Goal: Transaction & Acquisition: Purchase product/service

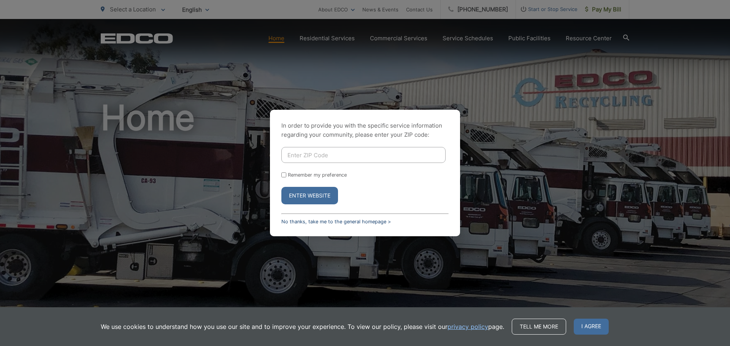
click at [327, 221] on link "No thanks, take me to the general homepage >" at bounding box center [336, 222] width 110 height 6
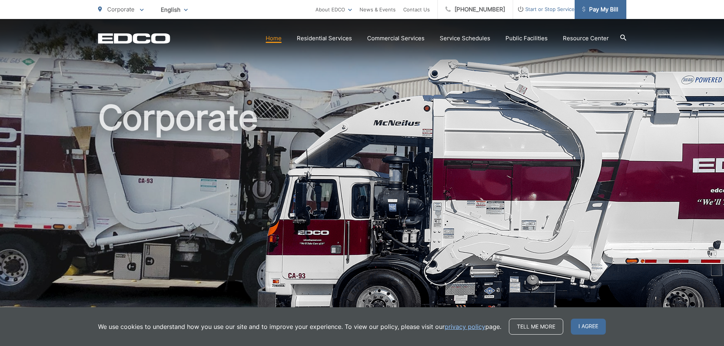
click at [608, 10] on span "Pay My Bill" at bounding box center [601, 9] width 36 height 9
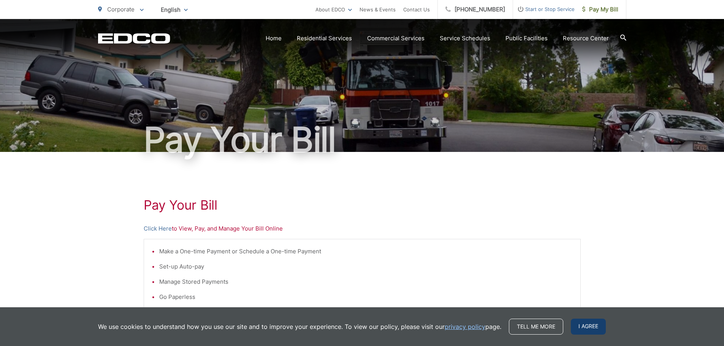
click at [584, 326] on span "I agree" at bounding box center [588, 327] width 35 height 16
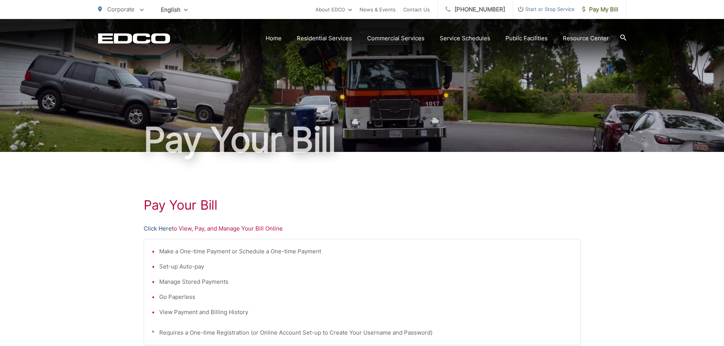
click at [163, 230] on link "Click Here" at bounding box center [158, 228] width 28 height 9
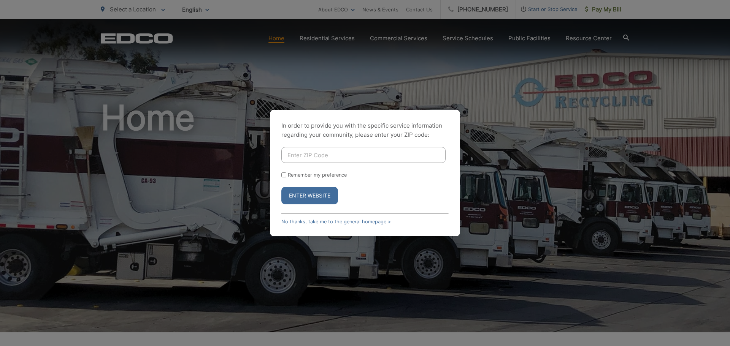
click at [332, 226] on div "In order to provide you with the specific service information regarding your co…" at bounding box center [365, 173] width 190 height 127
click at [332, 221] on link "No thanks, take me to the general homepage >" at bounding box center [336, 222] width 110 height 6
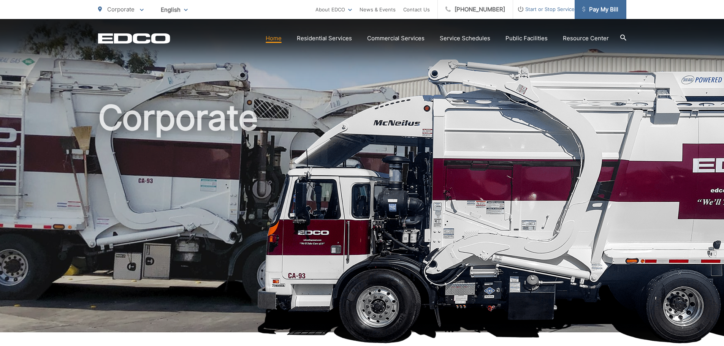
click at [595, 8] on span "Pay My Bill" at bounding box center [601, 9] width 36 height 9
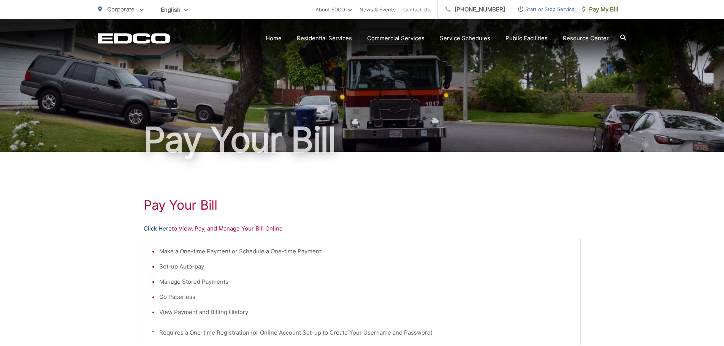
click at [166, 229] on link "Click Here" at bounding box center [158, 228] width 28 height 9
